Goal: Browse casually: Explore the website without a specific task or goal

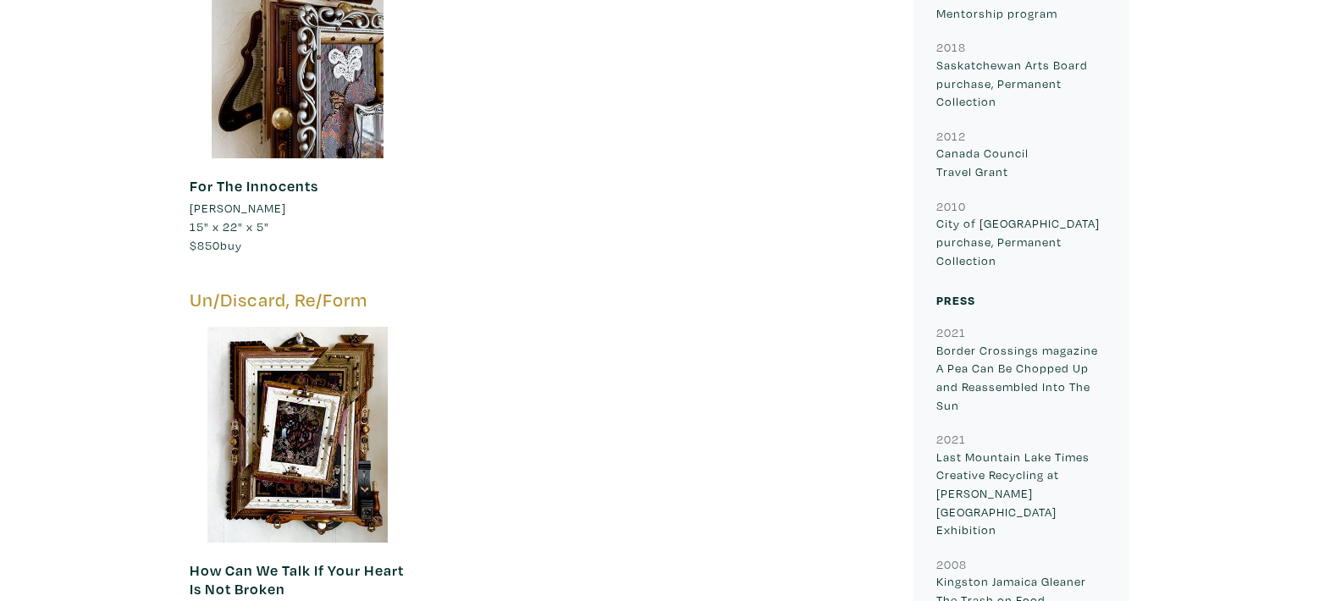
scroll to position [1937, 0]
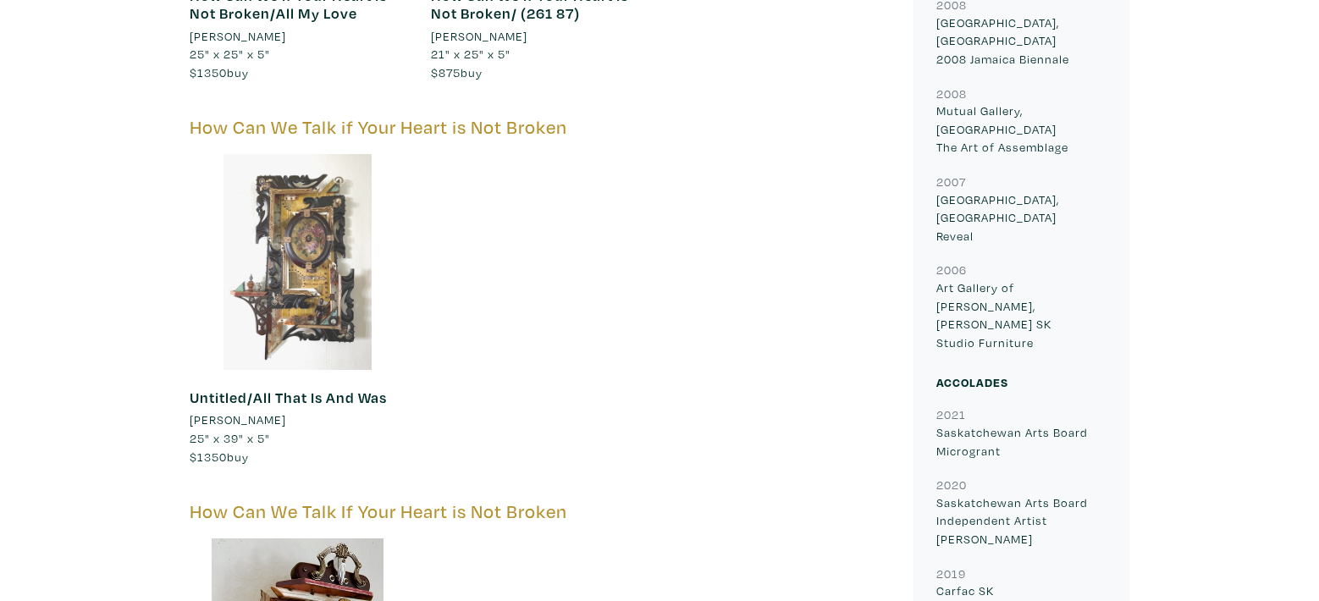
click at [319, 237] on div at bounding box center [298, 262] width 216 height 216
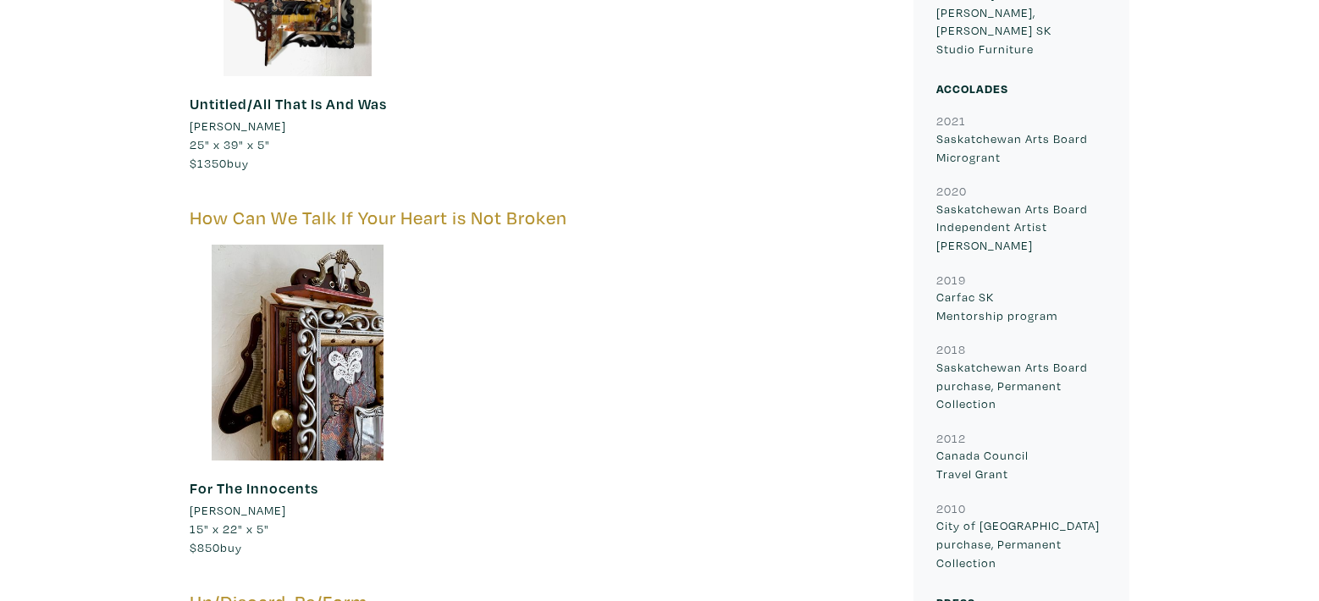
scroll to position [2235, 0]
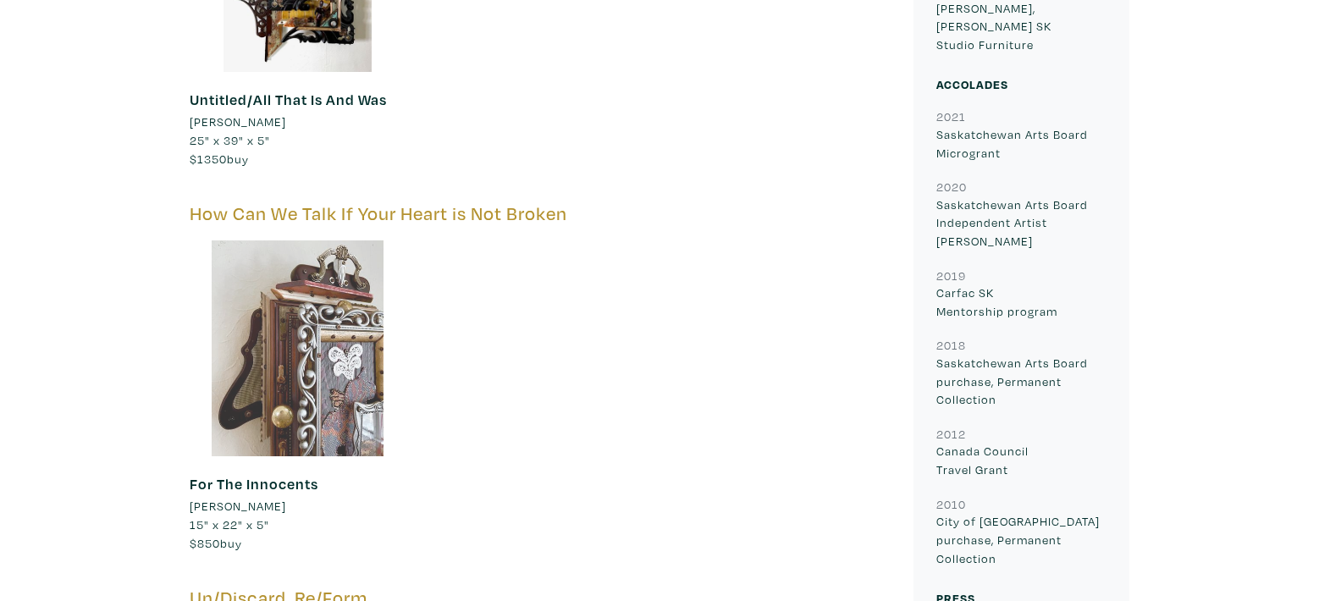
click at [292, 323] on div at bounding box center [298, 348] width 216 height 216
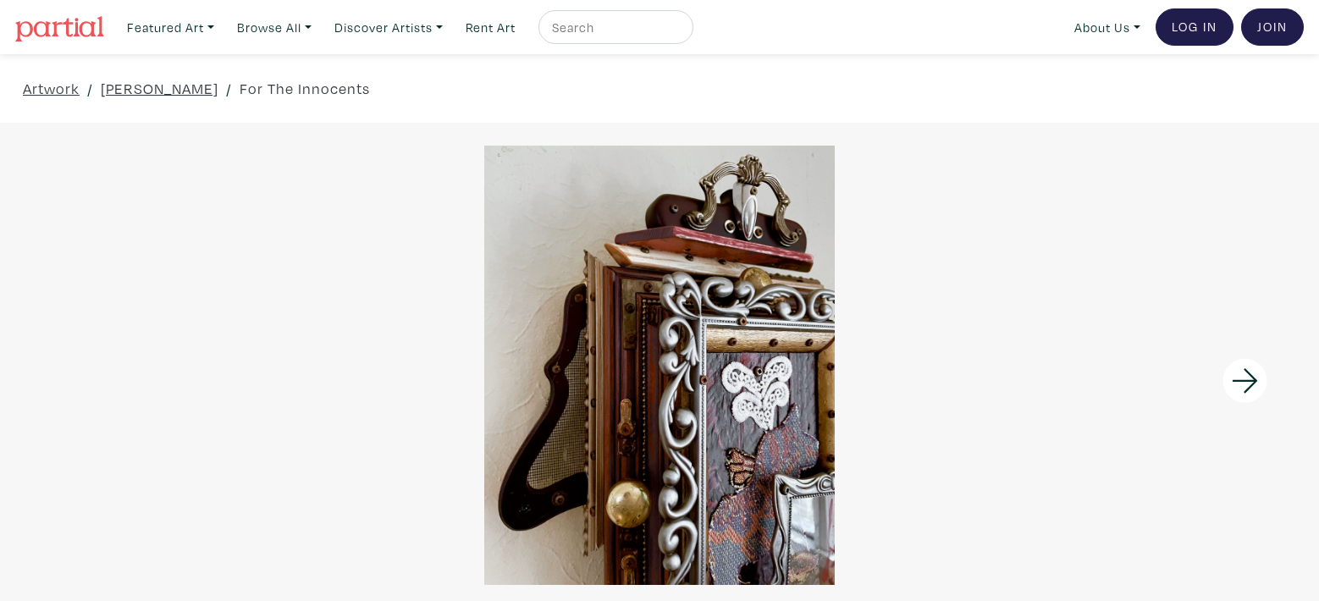
click at [1244, 378] on icon at bounding box center [1246, 381] width 58 height 46
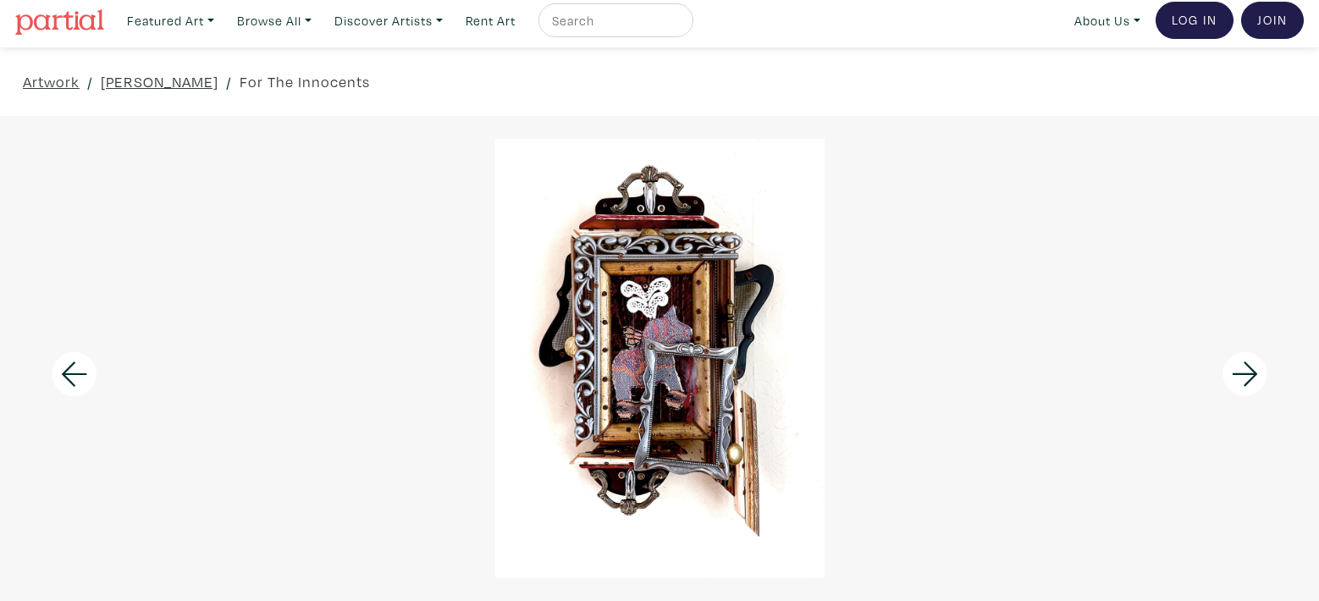
scroll to position [14, 0]
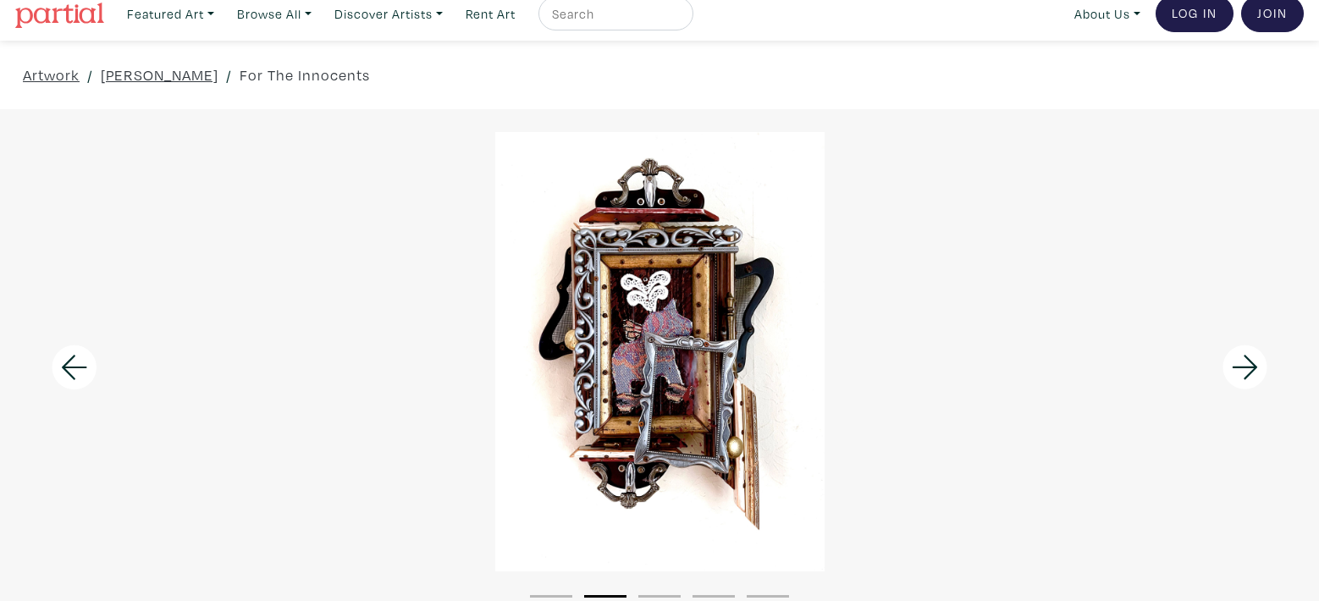
click at [1255, 366] on icon at bounding box center [1244, 368] width 25 height 25
